Goal: Answer question/provide support: Share knowledge or assist other users

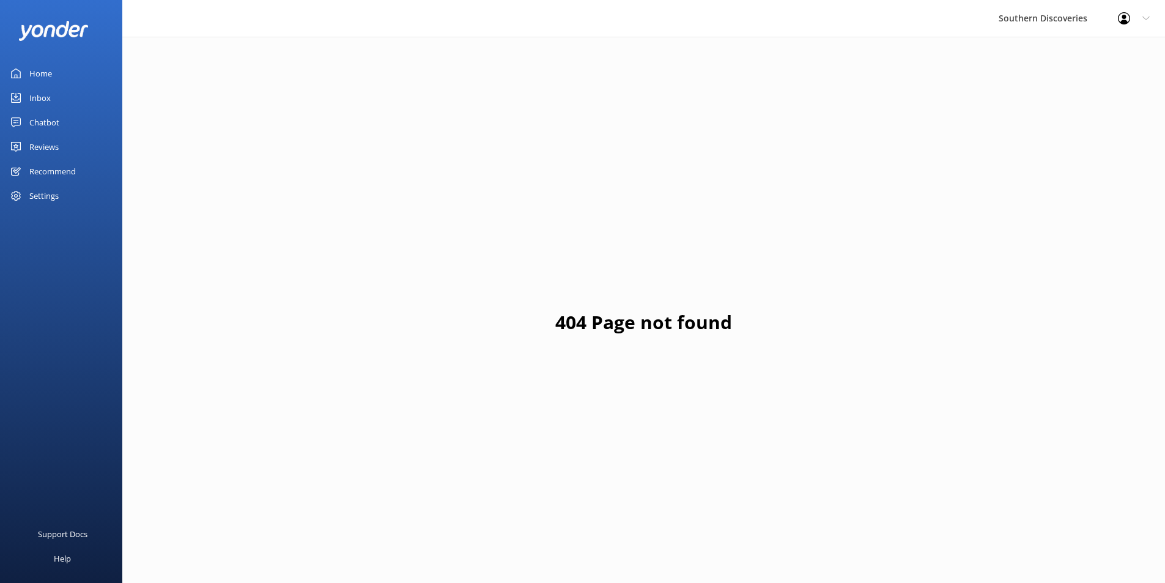
click at [44, 98] on div "Inbox" at bounding box center [39, 98] width 21 height 24
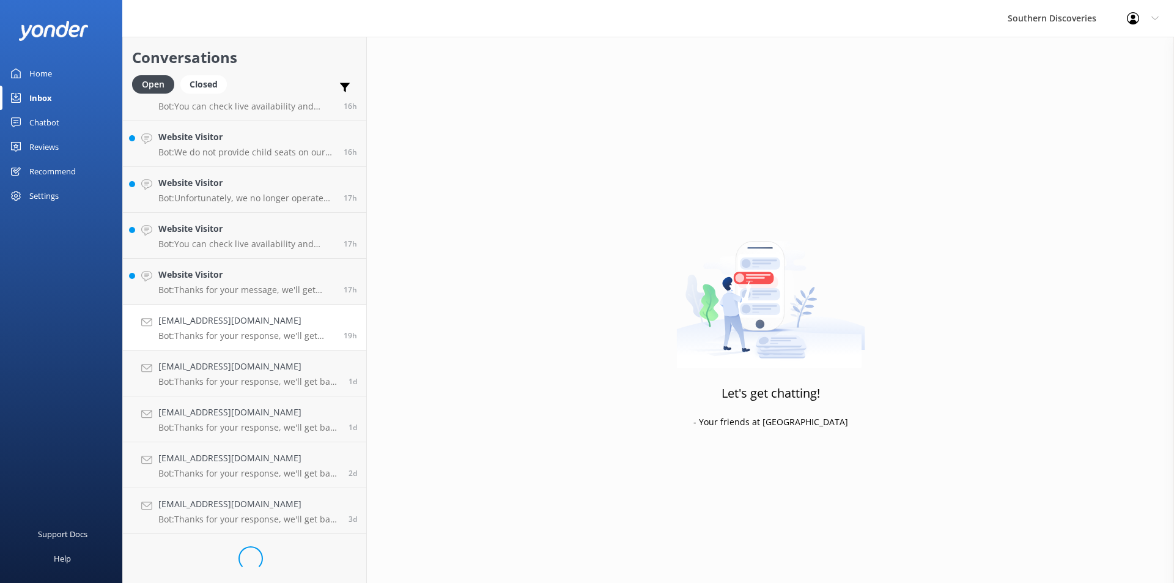
scroll to position [435, 0]
click at [212, 331] on div "Website Visitor Bot: Thanks for your message, we'll get back to you as soon as …" at bounding box center [246, 330] width 176 height 27
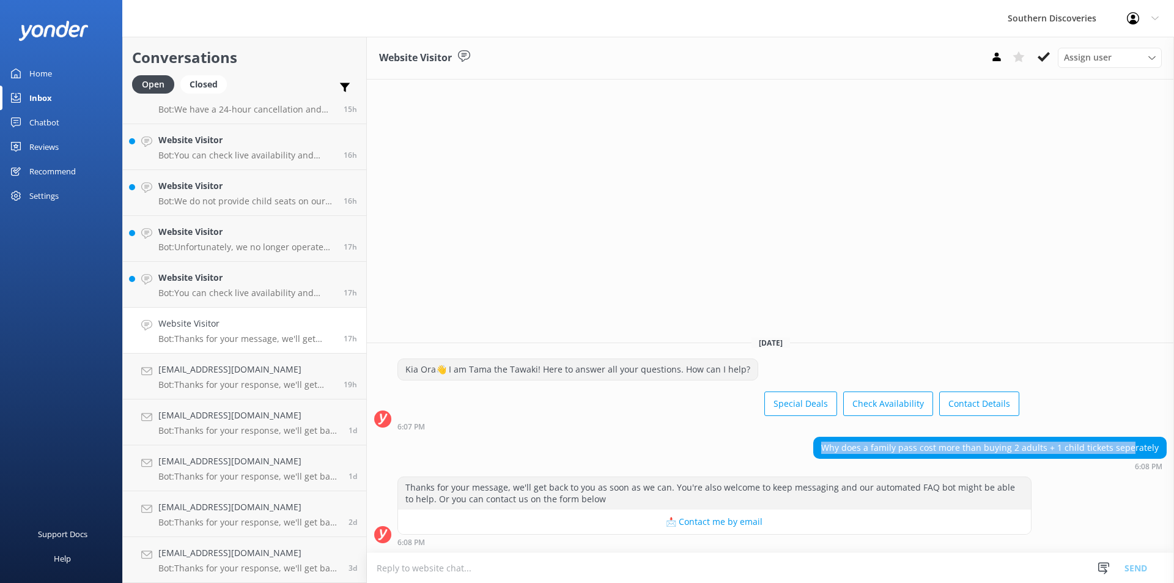
drag, startPoint x: 837, startPoint y: 445, endPoint x: 1136, endPoint y: 445, distance: 298.4
click at [1136, 445] on div "Why does a family pass cost more than buying 2 adults + 1 child tickets seperat…" at bounding box center [990, 447] width 352 height 21
click at [212, 292] on p "Bot: You can check live availability and book your Milford Sound adventure on o…" at bounding box center [246, 292] width 176 height 11
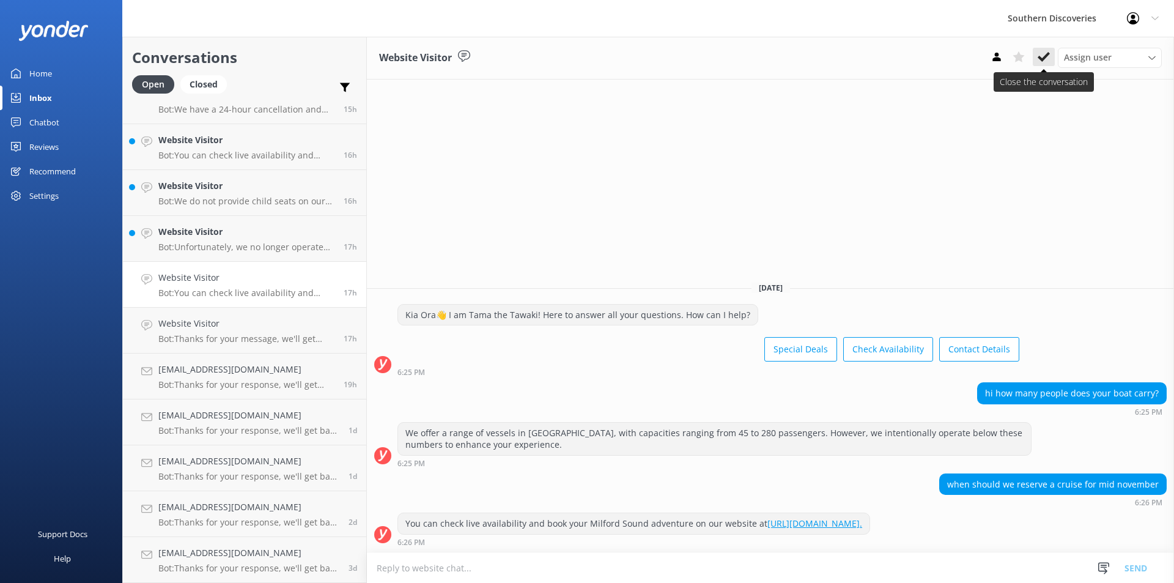
click at [1049, 56] on icon at bounding box center [1044, 57] width 12 height 12
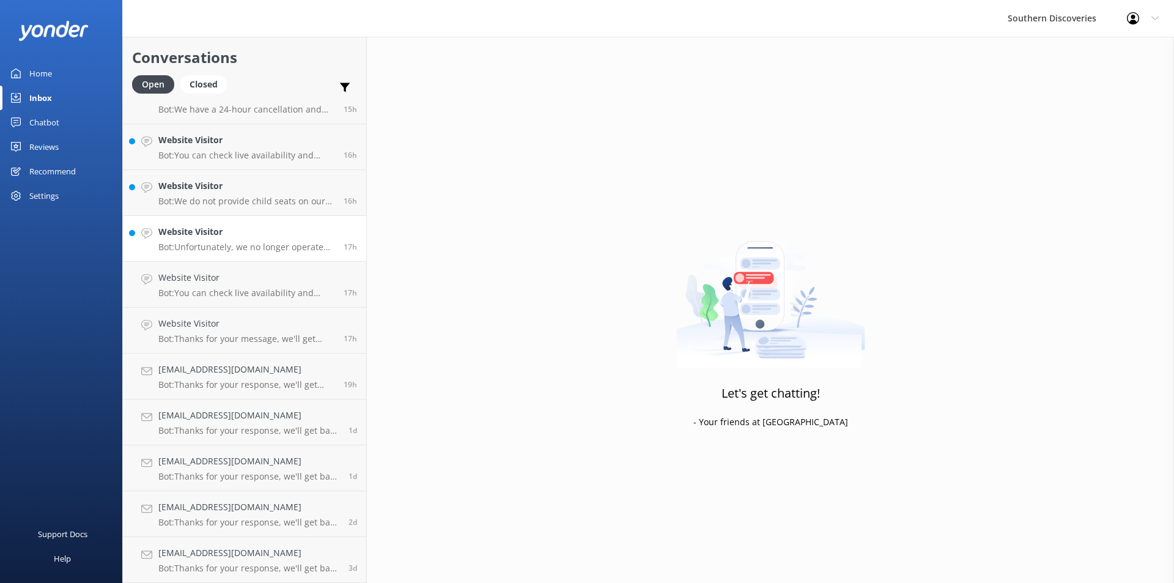
scroll to position [390, 0]
click at [232, 286] on div "Website Visitor Bot: Unfortunately, we no longer operate cruises on [GEOGRAPHIC…" at bounding box center [246, 284] width 176 height 27
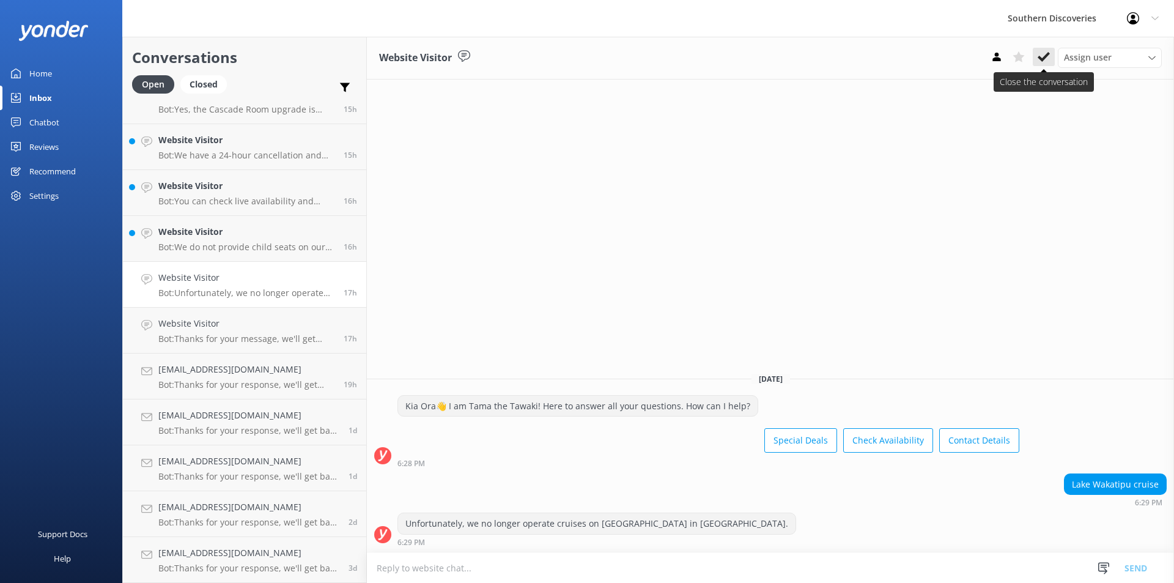
click at [1038, 58] on icon at bounding box center [1044, 57] width 12 height 12
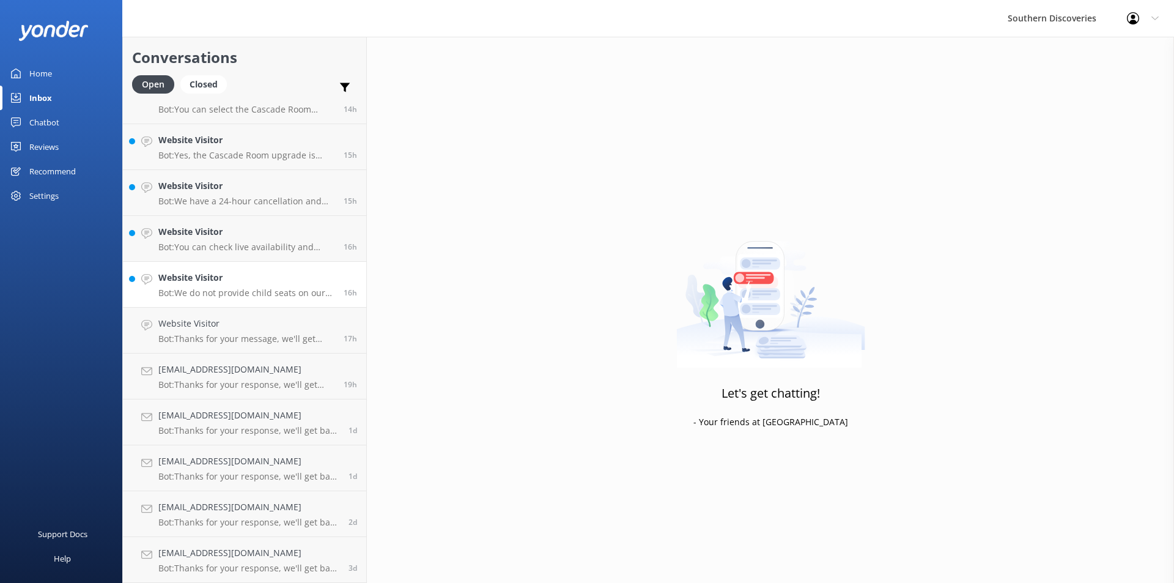
scroll to position [344, 0]
click at [218, 276] on h4 "Website Visitor" at bounding box center [246, 277] width 176 height 13
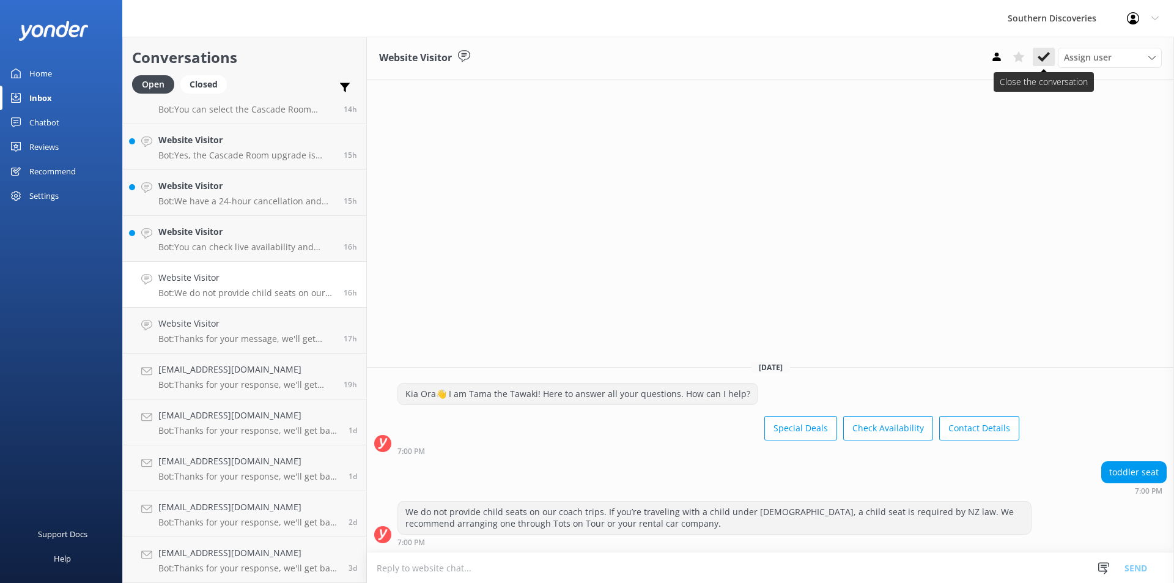
click at [1043, 59] on use at bounding box center [1044, 57] width 12 height 10
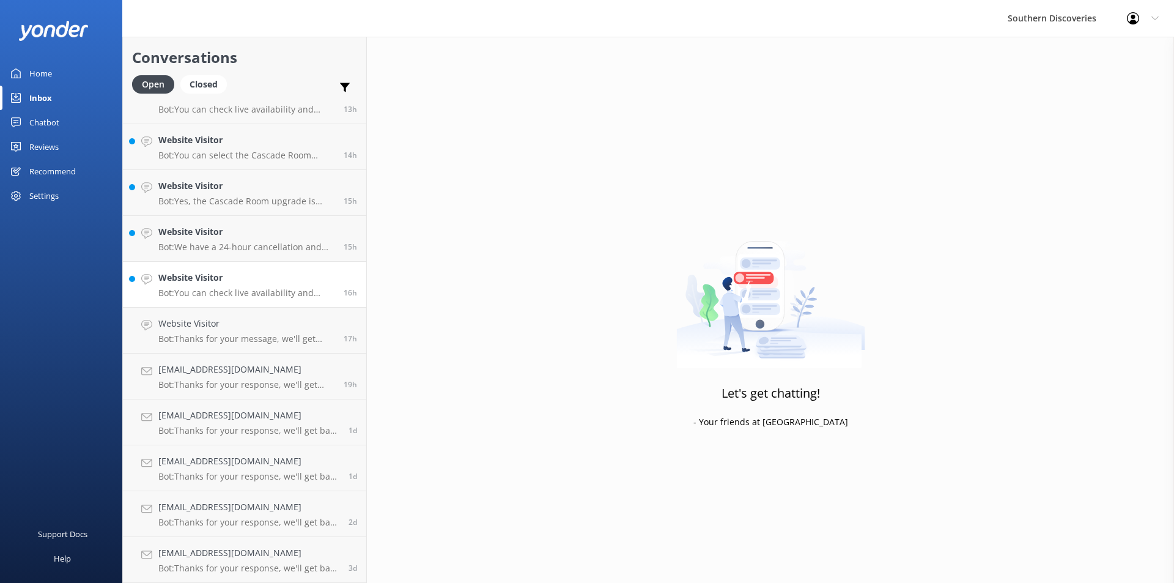
scroll to position [298, 0]
click at [250, 276] on h4 "Website Visitor" at bounding box center [246, 277] width 176 height 13
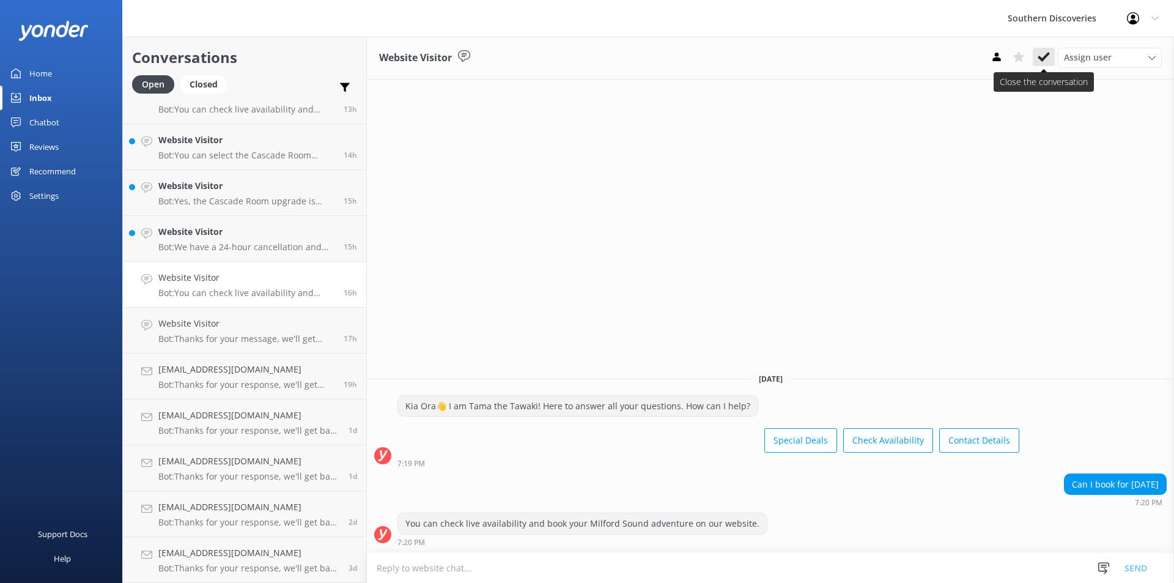
click at [1046, 48] on button at bounding box center [1044, 57] width 22 height 18
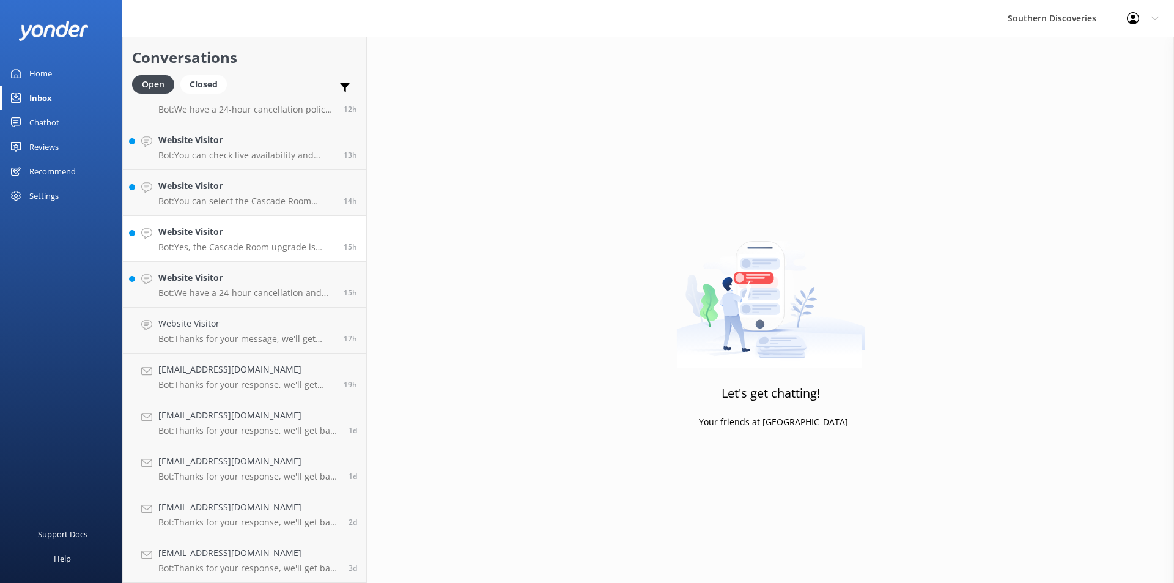
scroll to position [252, 0]
click at [244, 246] on p "Bot: Yes, the Cascade Room upgrade is available as an optional add-on for custo…" at bounding box center [246, 247] width 176 height 11
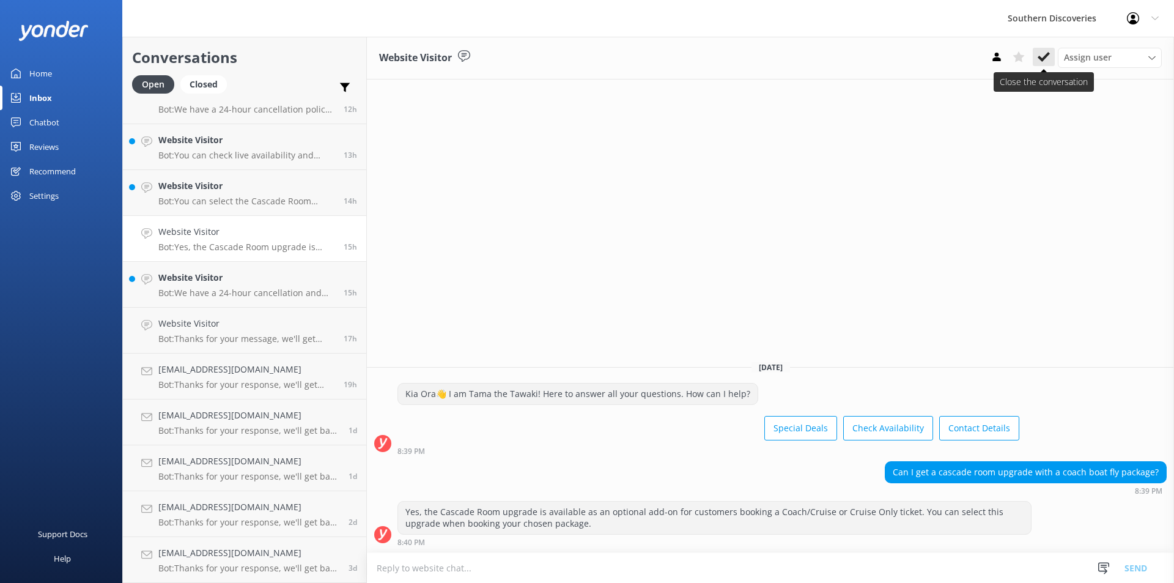
click at [1043, 54] on icon at bounding box center [1044, 57] width 12 height 12
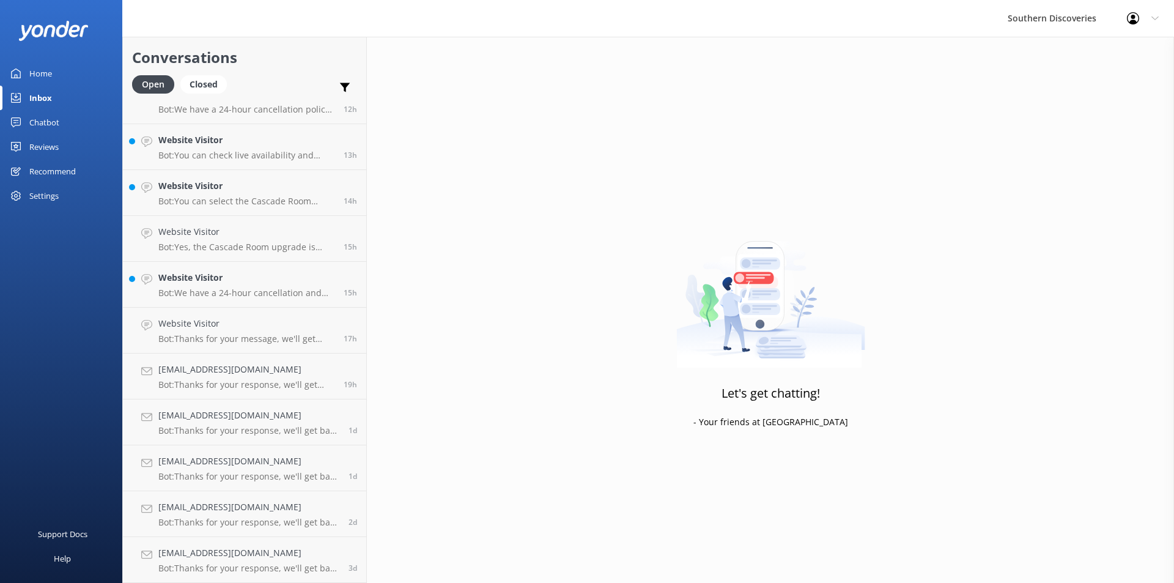
scroll to position [206, 0]
click at [253, 271] on h4 "Website Visitor" at bounding box center [246, 277] width 176 height 13
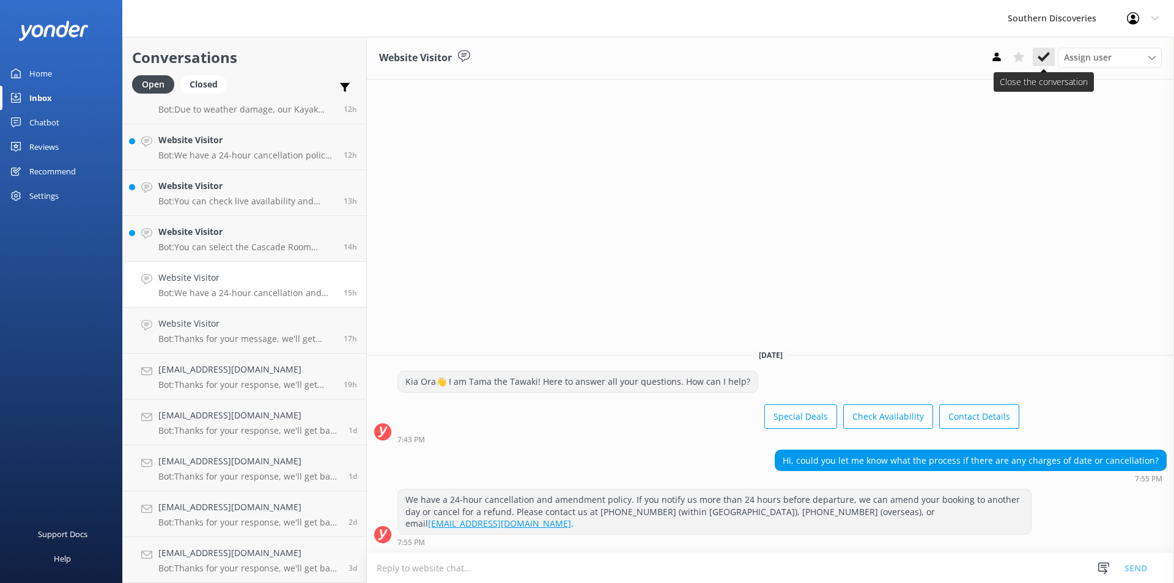
click at [1038, 55] on icon at bounding box center [1044, 57] width 12 height 12
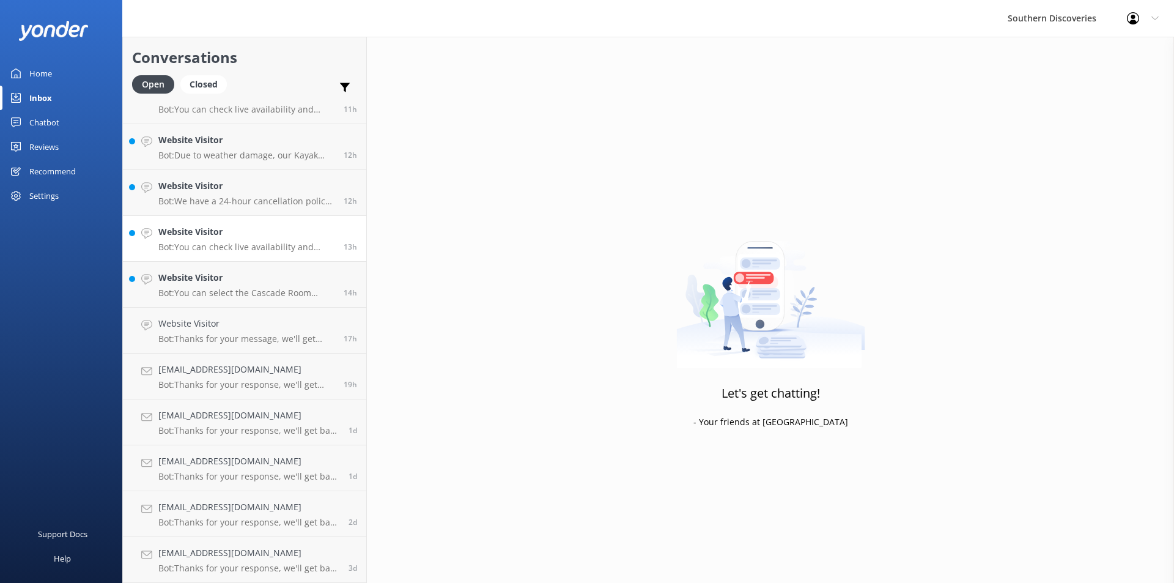
scroll to position [160, 0]
click at [236, 196] on p "Bot: We have a 24-hour cancellation policy. Please notify us more than 24 hours…" at bounding box center [246, 201] width 176 height 11
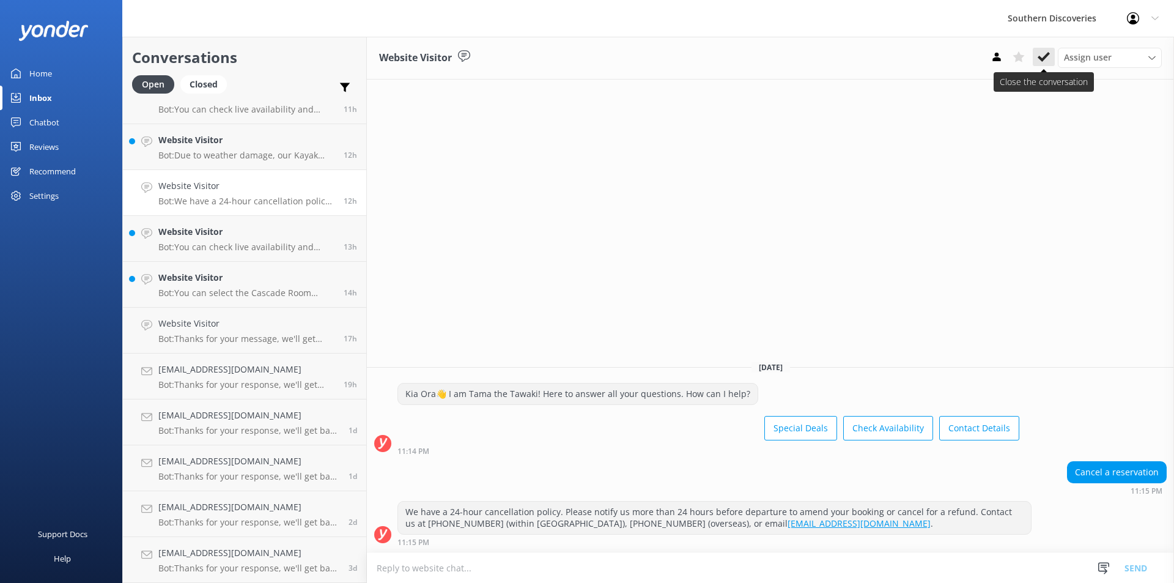
click at [1044, 57] on use at bounding box center [1044, 57] width 12 height 10
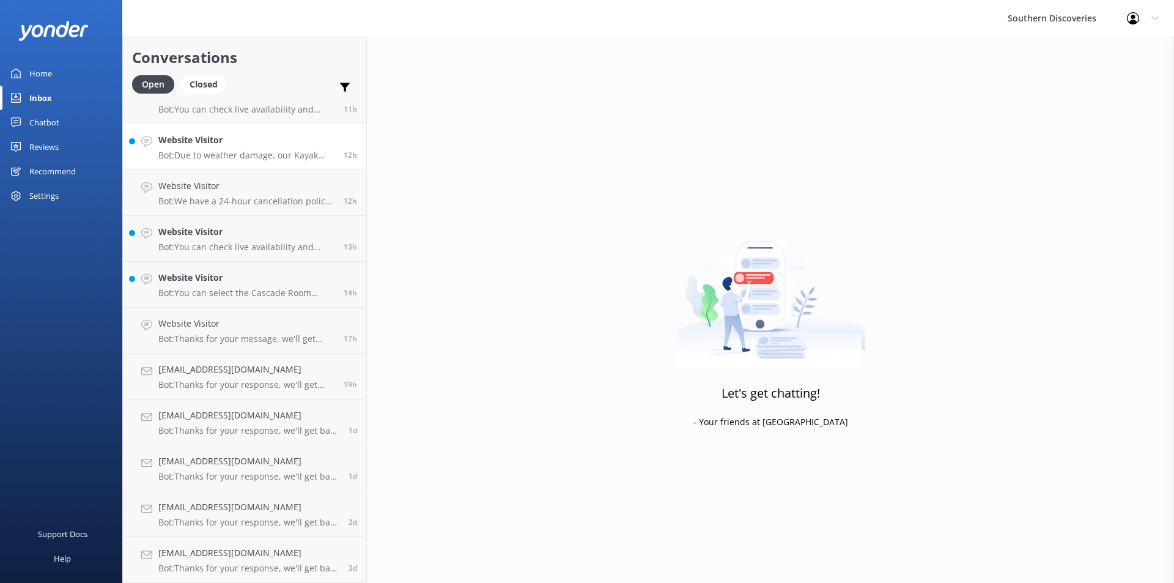
scroll to position [114, 0]
click at [211, 163] on link "Website Visitor Bot: You can check live availability and book your Milford Soun…" at bounding box center [244, 147] width 243 height 46
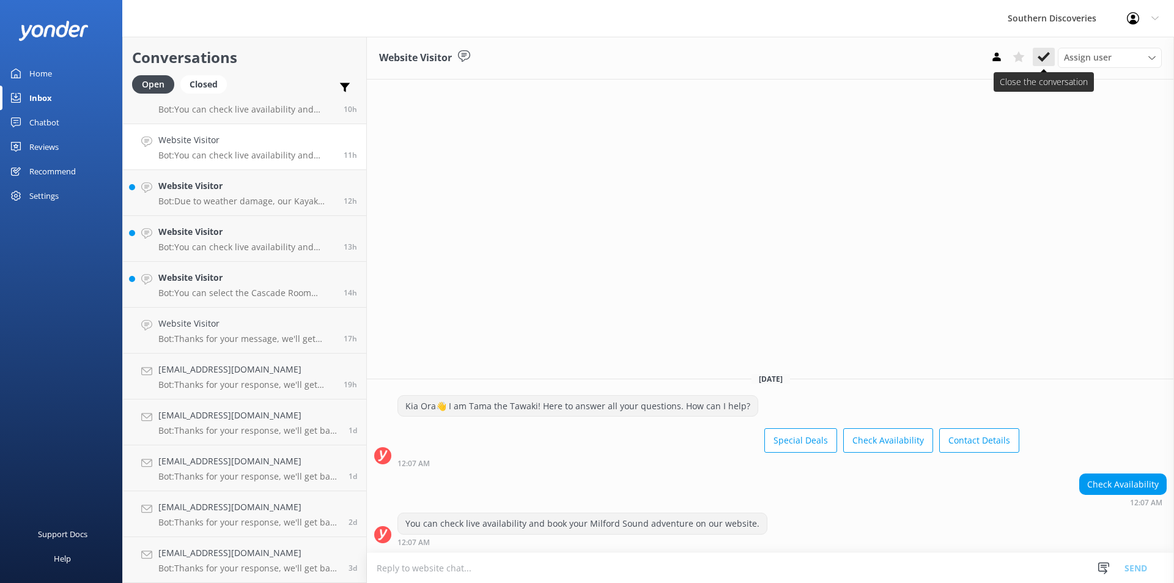
click at [1049, 64] on button at bounding box center [1044, 57] width 22 height 18
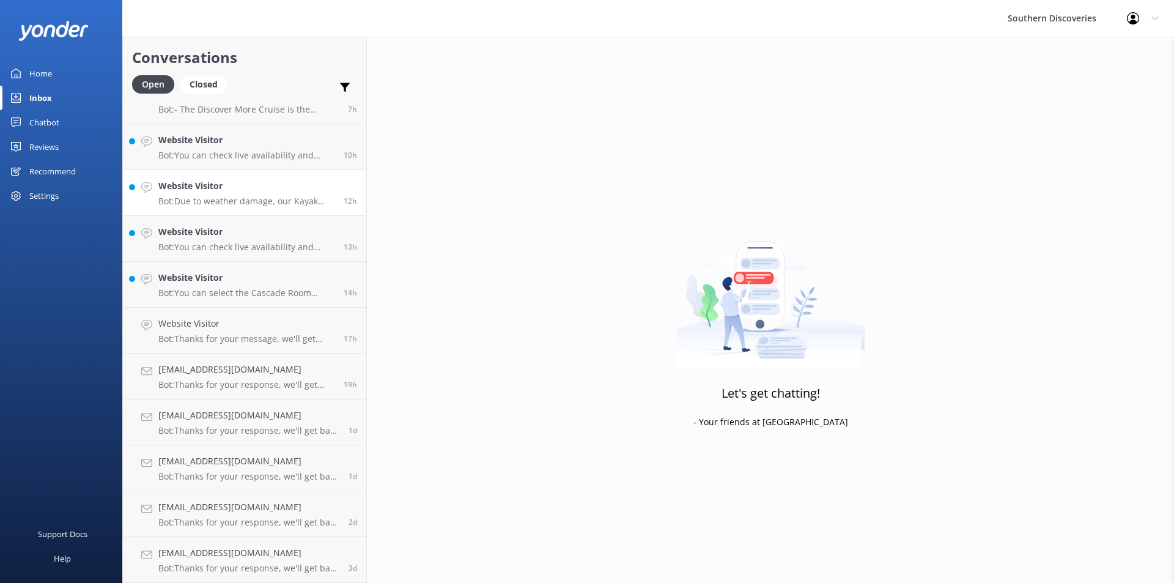
scroll to position [68, 0]
click at [222, 179] on link "Website Visitor Bot: Due to weather damage, our Kayak Shed is temporarily close…" at bounding box center [244, 193] width 243 height 46
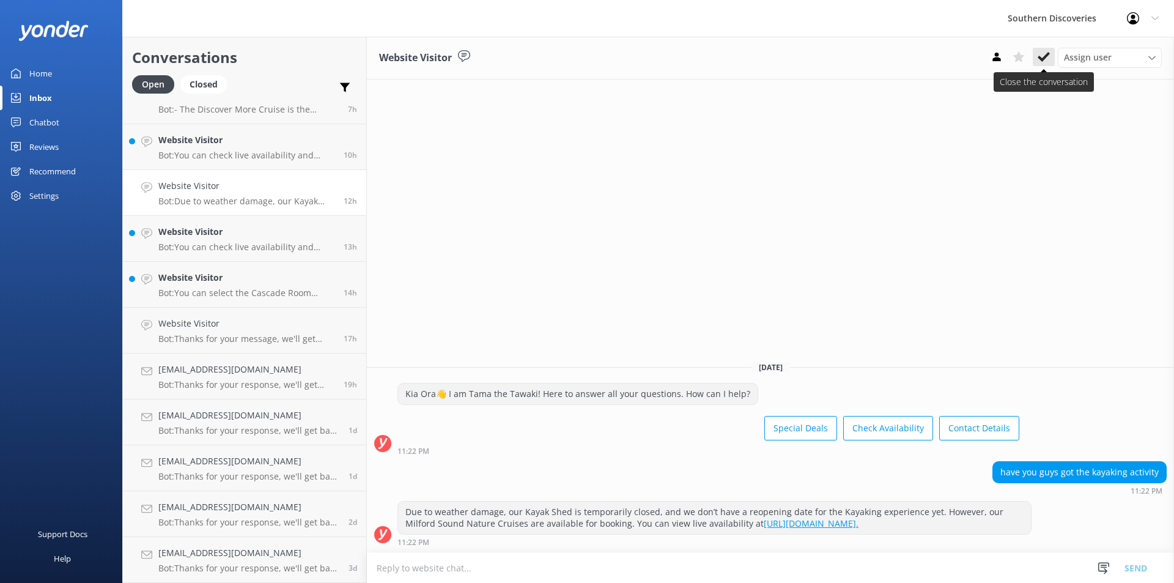
click at [1047, 59] on icon at bounding box center [1044, 57] width 12 height 12
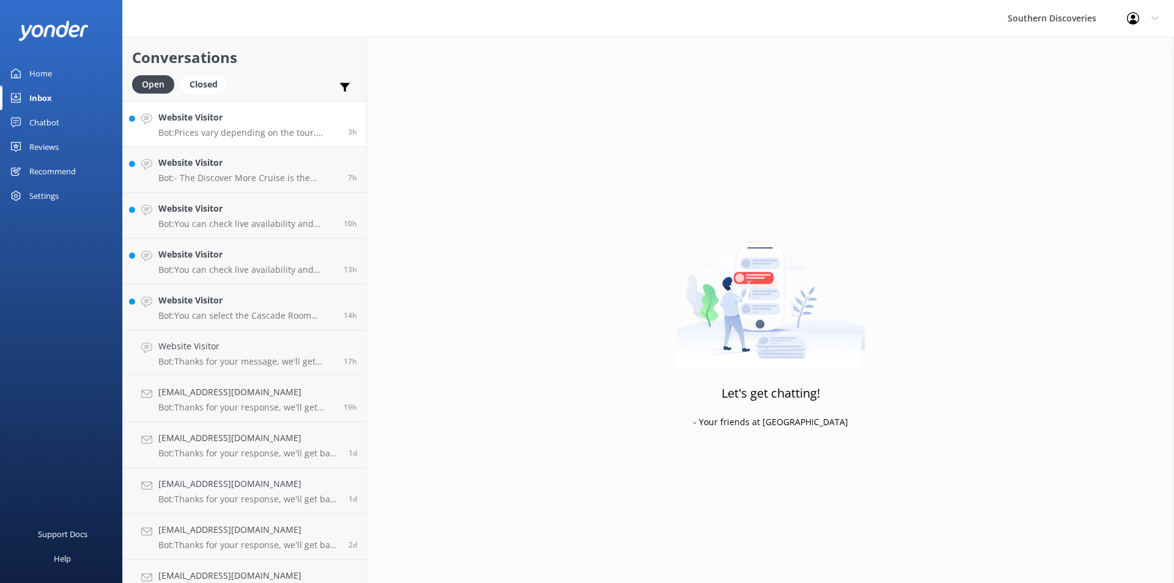
click at [230, 126] on div "Website Visitor Bot: Prices vary depending on the tour, season, and fare type. …" at bounding box center [248, 124] width 180 height 26
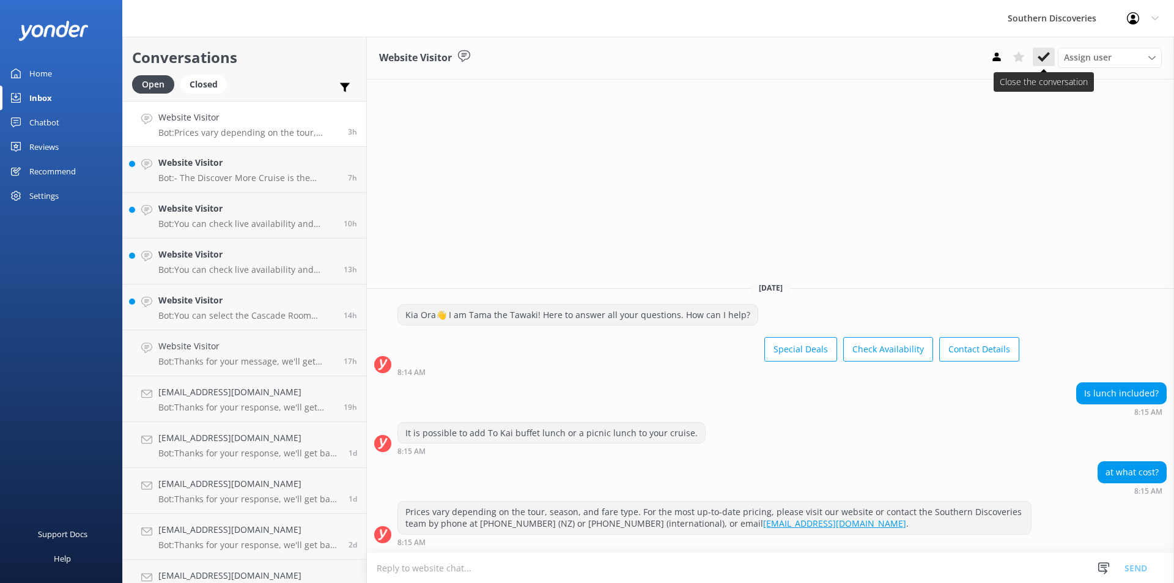
click at [1046, 59] on icon at bounding box center [1044, 57] width 12 height 12
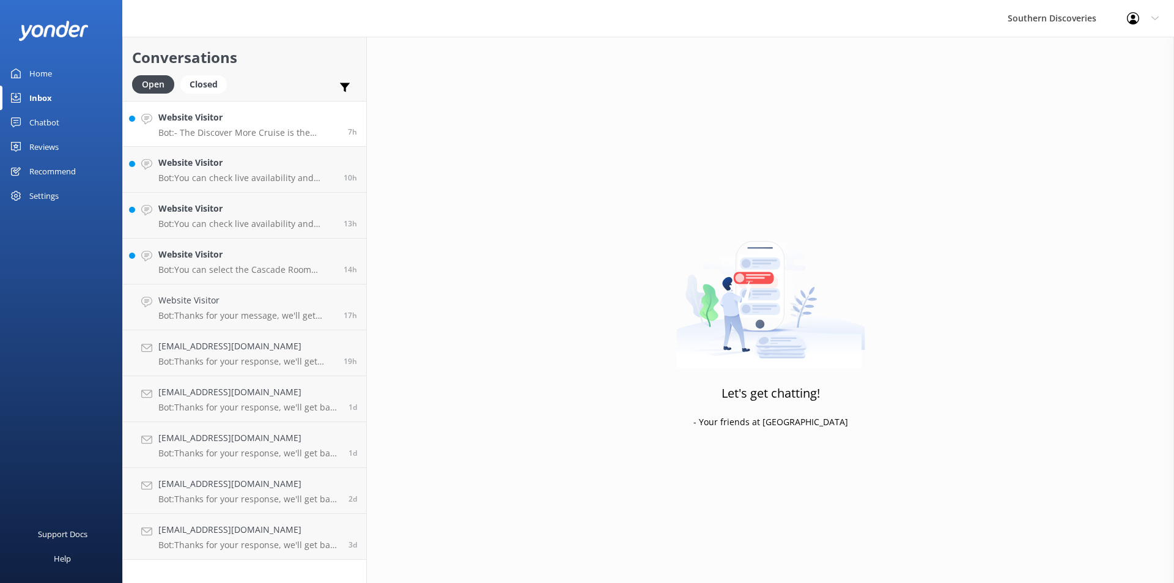
click at [223, 126] on div "Website Visitor Bot: - The Discover More Cruise is the longest cruise option, o…" at bounding box center [248, 124] width 180 height 26
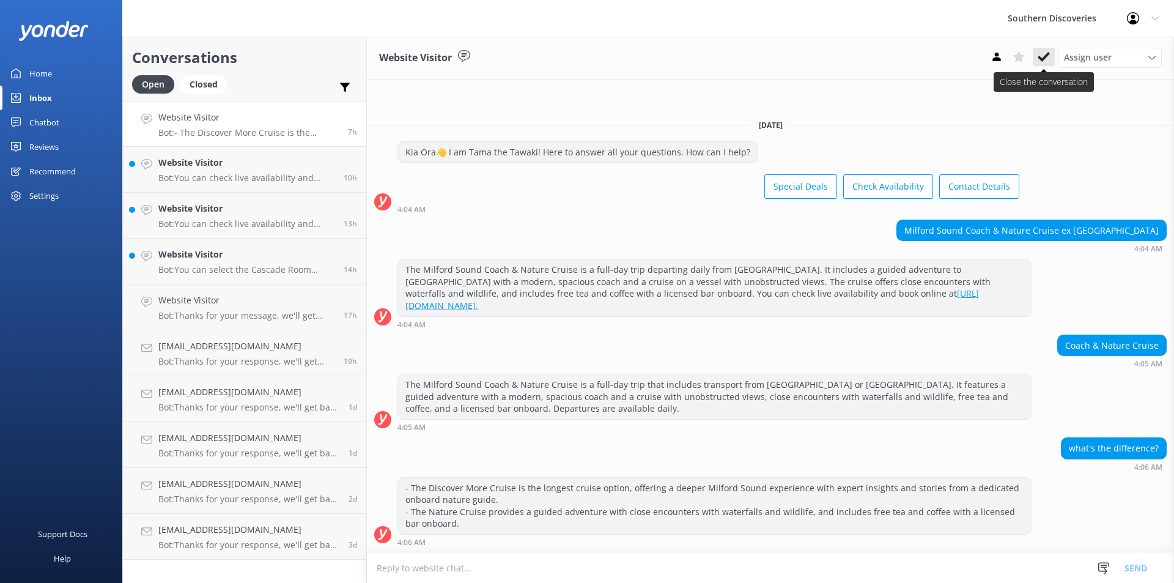
click at [1039, 55] on icon at bounding box center [1044, 57] width 12 height 12
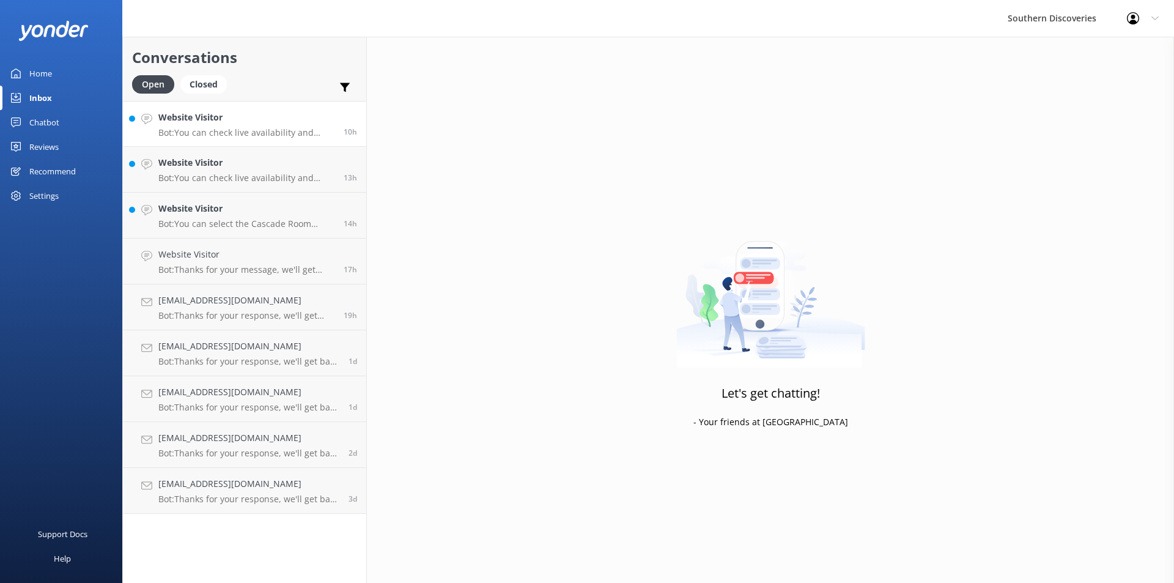
click at [230, 118] on h4 "Website Visitor" at bounding box center [246, 117] width 176 height 13
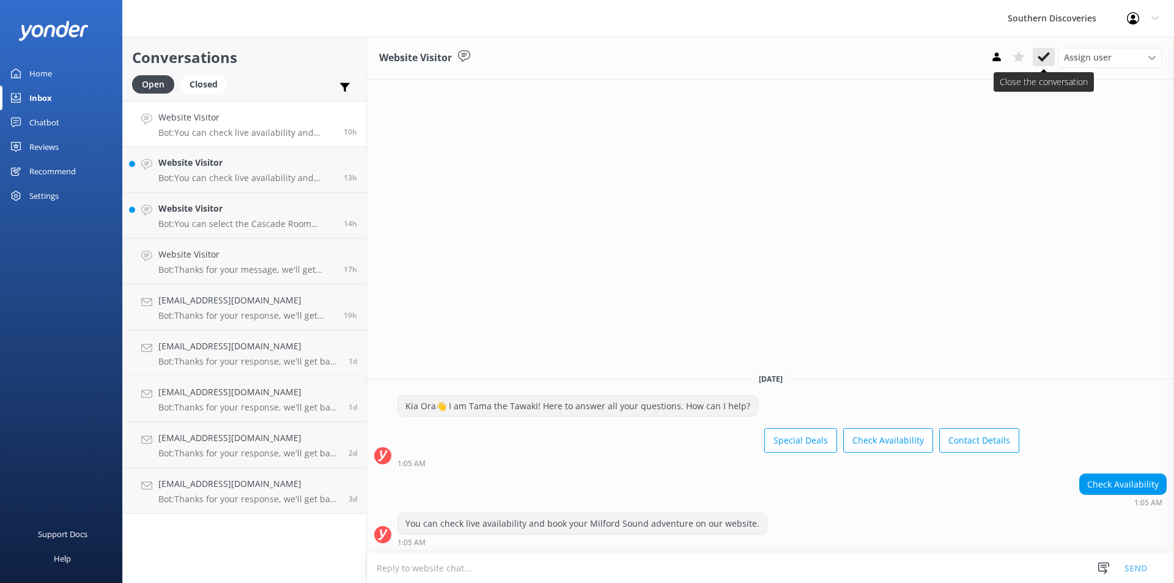
click at [1036, 55] on button at bounding box center [1044, 57] width 22 height 18
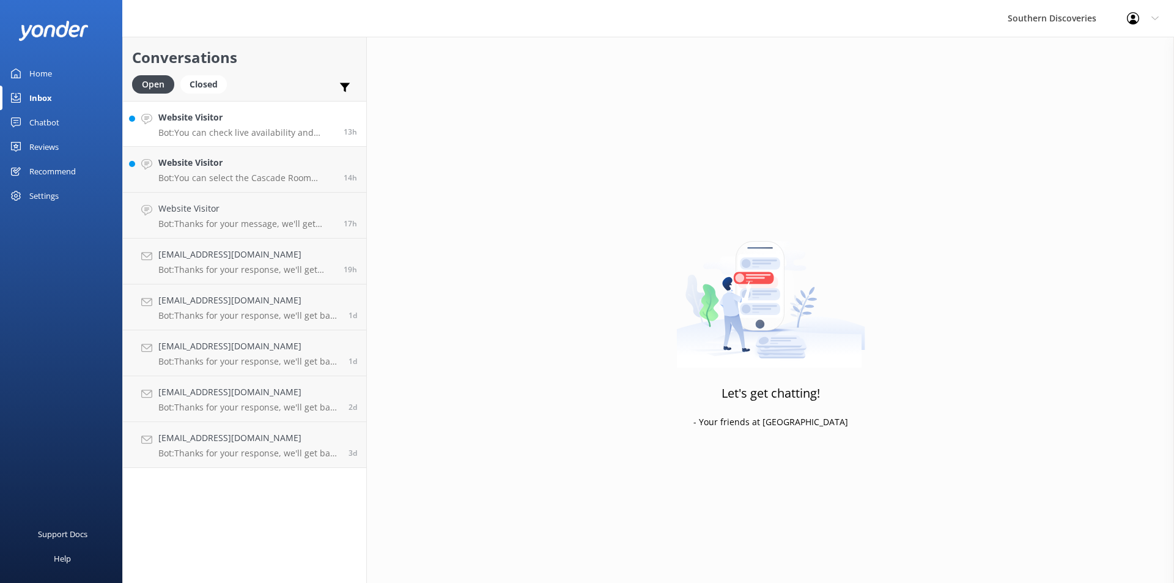
click at [206, 130] on p "Bot: You can check live availability and book your Milford Sound adventure on o…" at bounding box center [246, 132] width 176 height 11
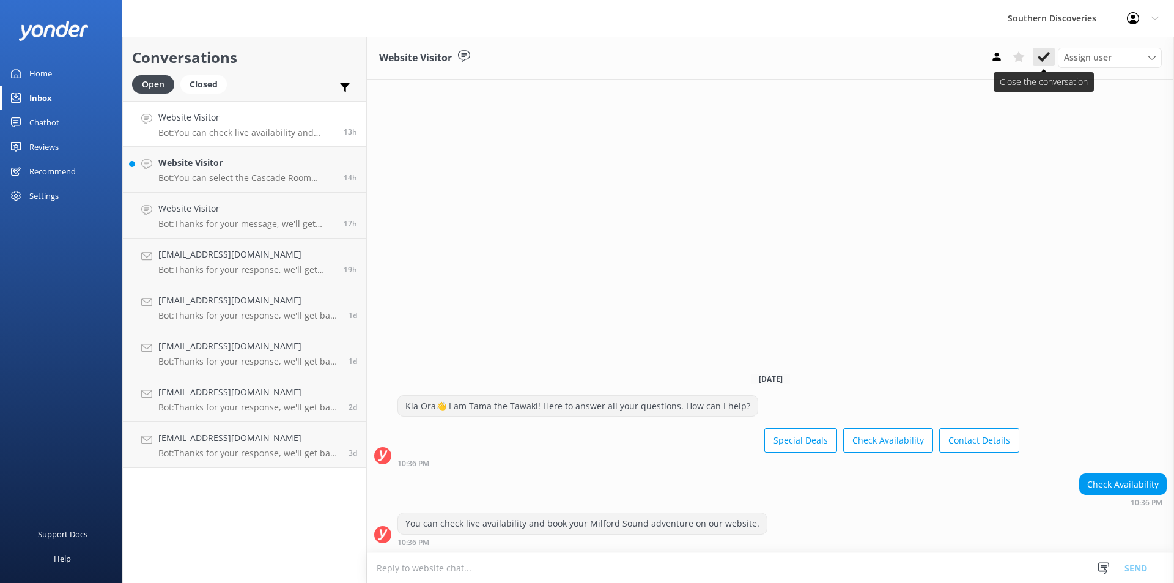
click at [1040, 64] on button at bounding box center [1044, 57] width 22 height 18
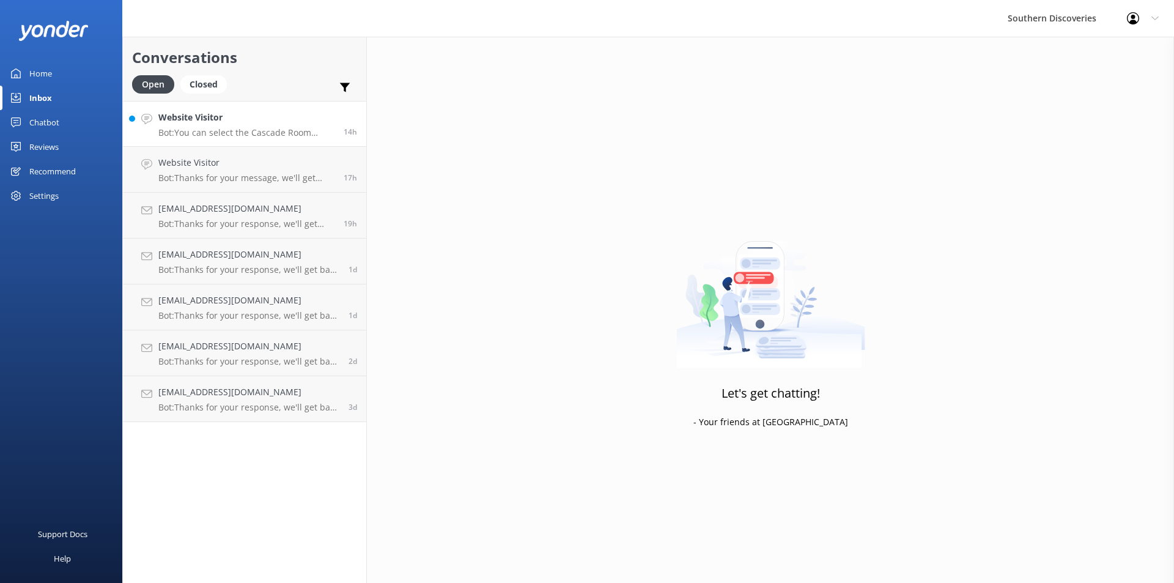
click at [242, 127] on div "Website Visitor Bot: You can select the Cascade Room upgrade as an optional add…" at bounding box center [246, 124] width 176 height 26
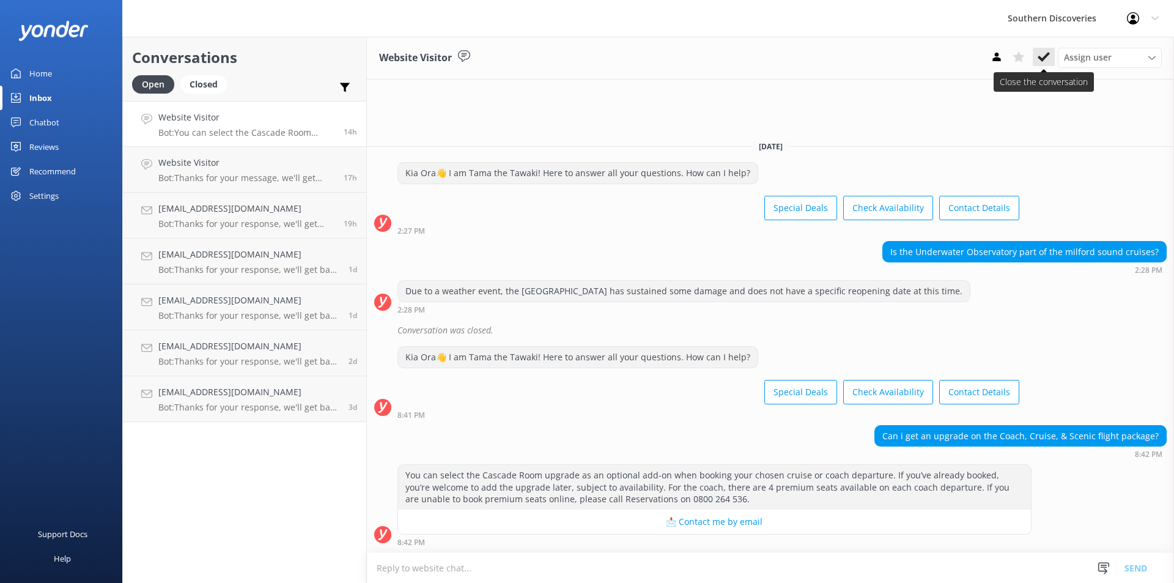
click at [1043, 56] on icon at bounding box center [1044, 57] width 12 height 12
